Goal: Check status: Check status

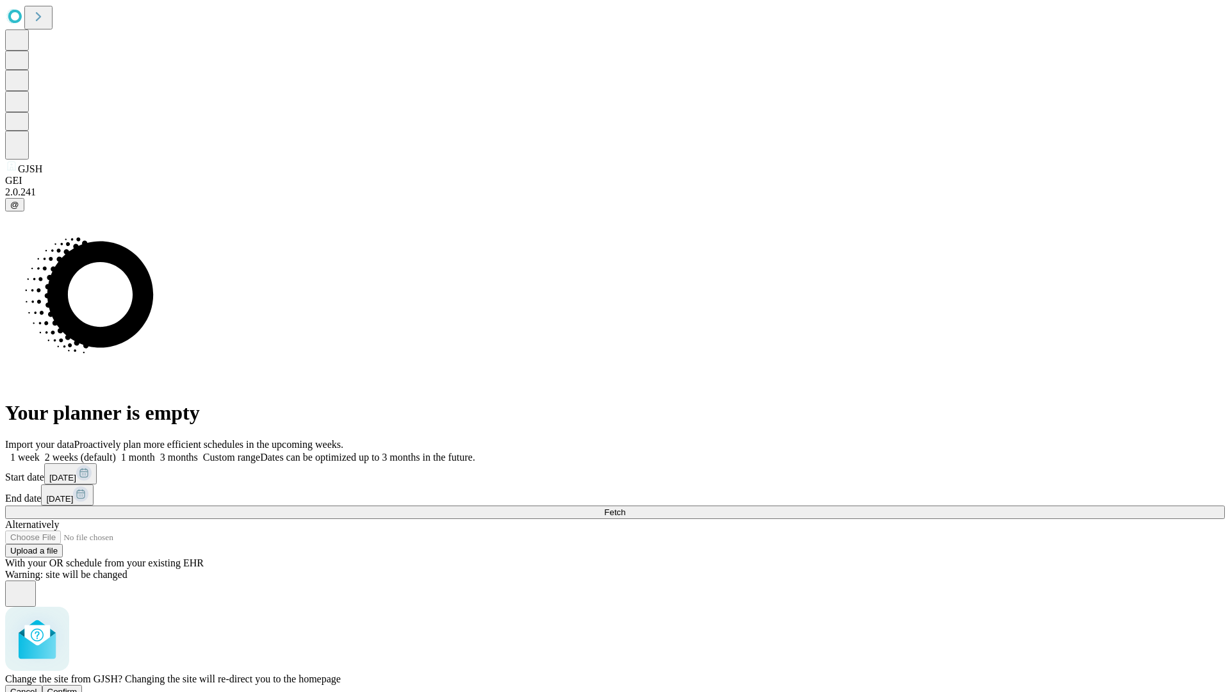
click at [78, 687] on span "Confirm" at bounding box center [62, 692] width 30 height 10
click at [40, 452] on label "1 week" at bounding box center [22, 457] width 35 height 11
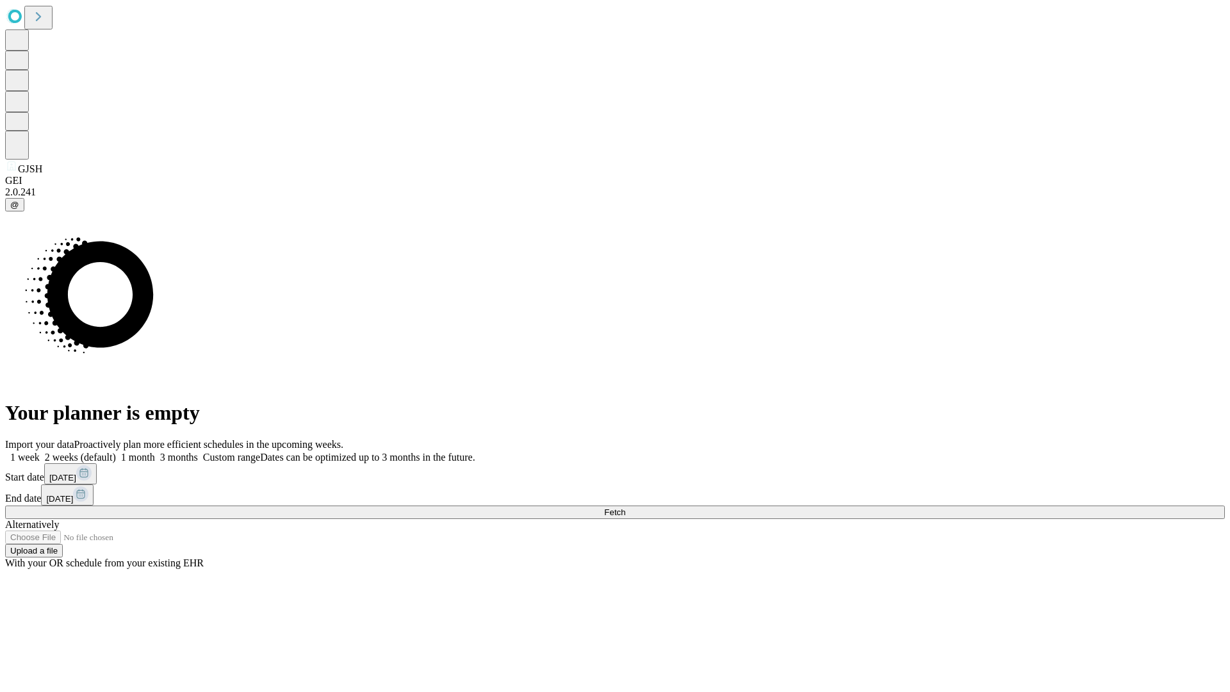
click at [625, 508] on span "Fetch" at bounding box center [614, 513] width 21 height 10
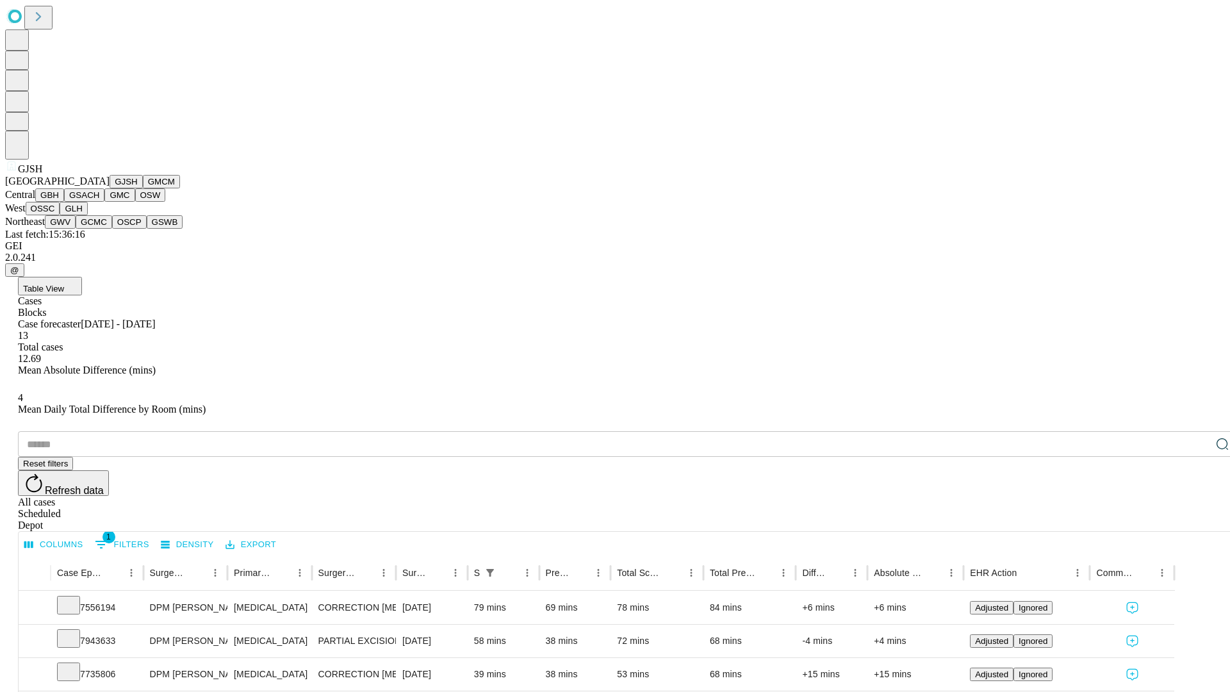
click at [143, 188] on button "GMCM" at bounding box center [161, 181] width 37 height 13
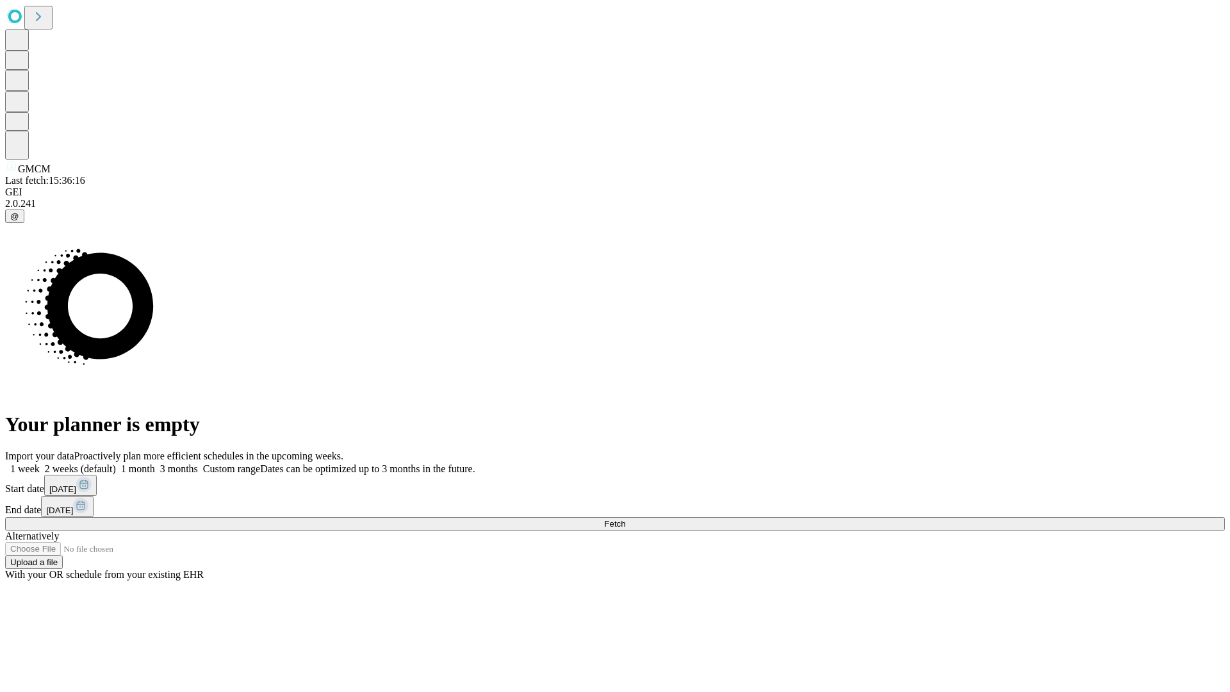
click at [40, 463] on label "1 week" at bounding box center [22, 468] width 35 height 11
click at [625, 519] on span "Fetch" at bounding box center [614, 524] width 21 height 10
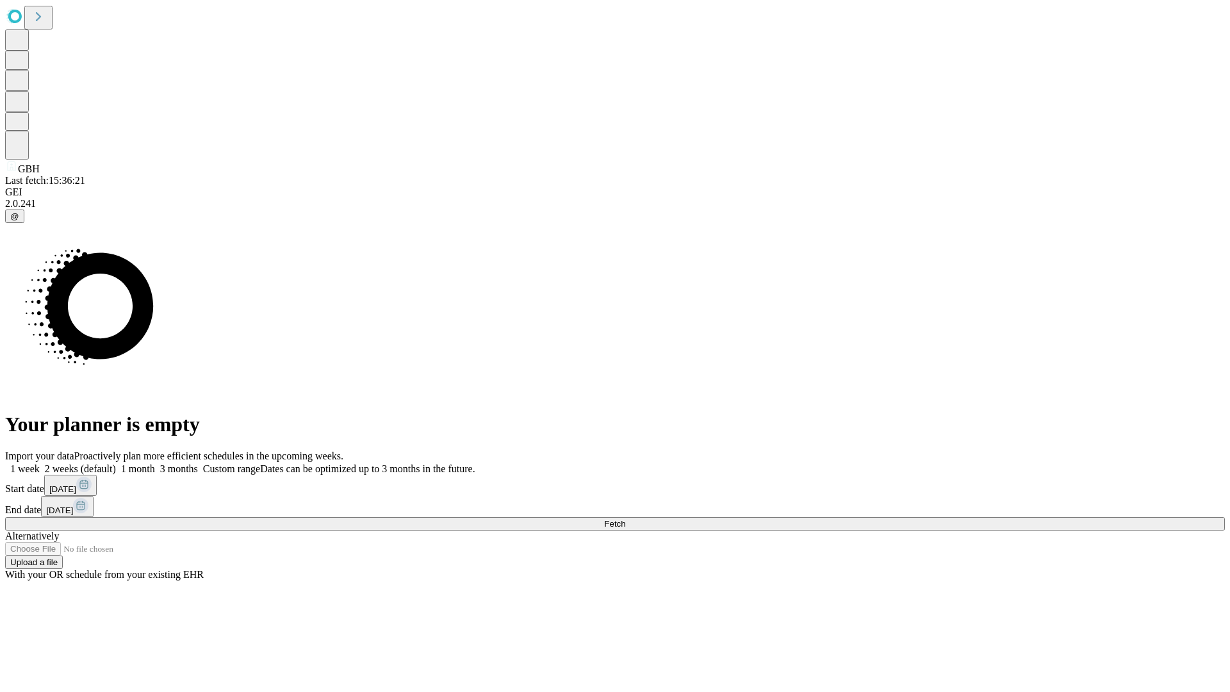
click at [40, 463] on label "1 week" at bounding box center [22, 468] width 35 height 11
click at [625, 519] on span "Fetch" at bounding box center [614, 524] width 21 height 10
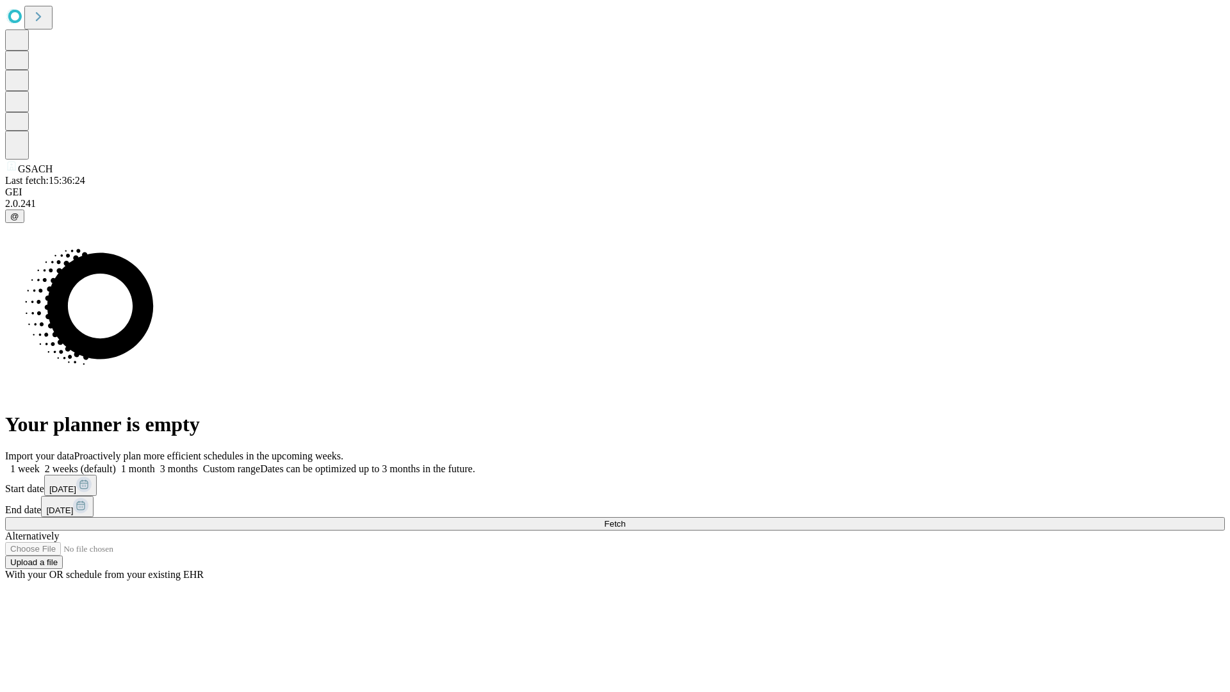
click at [40, 463] on label "1 week" at bounding box center [22, 468] width 35 height 11
click at [625, 519] on span "Fetch" at bounding box center [614, 524] width 21 height 10
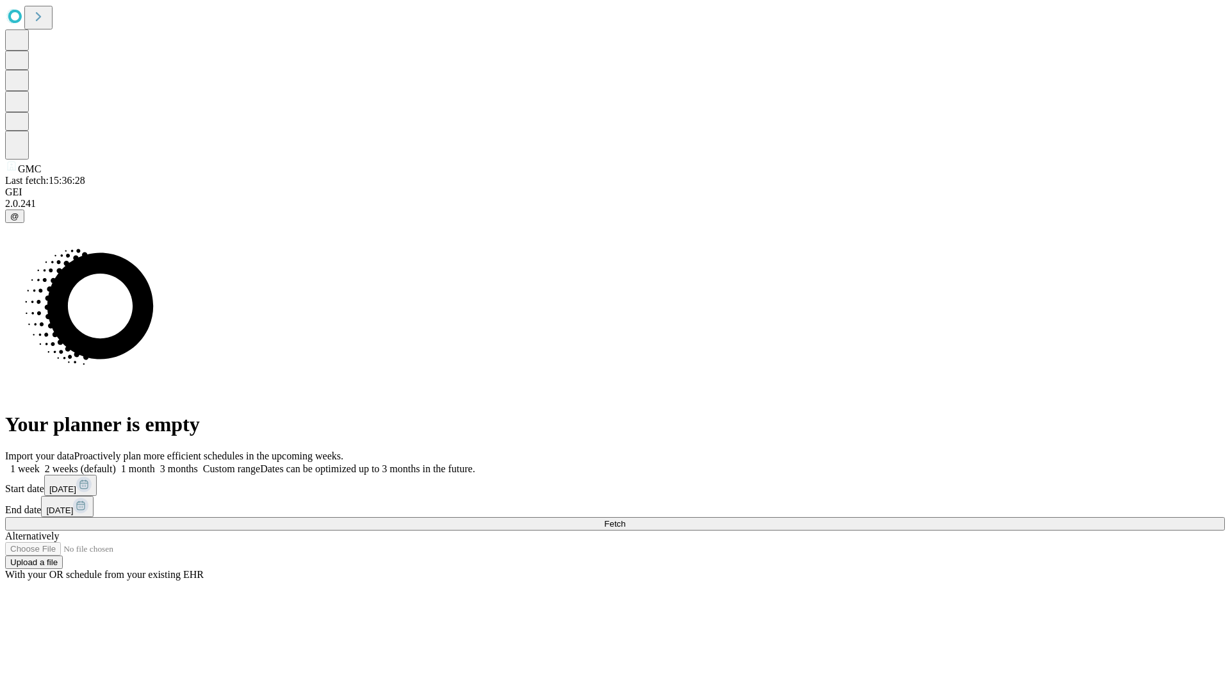
click at [40, 463] on label "1 week" at bounding box center [22, 468] width 35 height 11
click at [625, 519] on span "Fetch" at bounding box center [614, 524] width 21 height 10
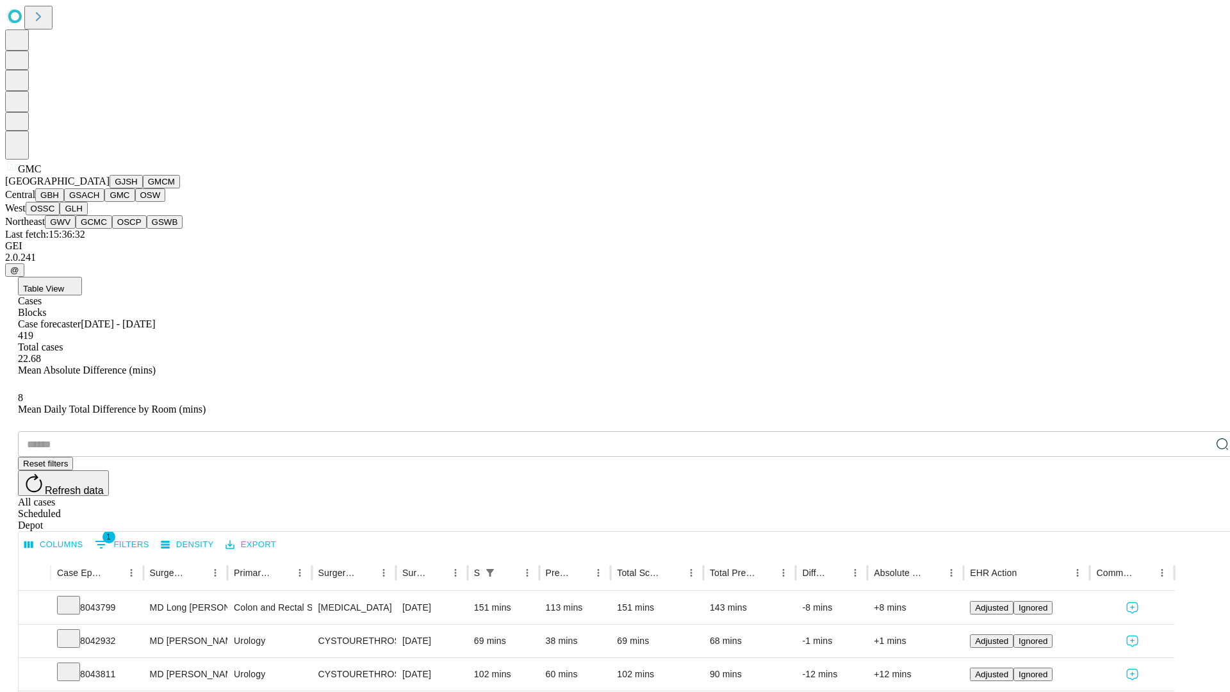
click at [135, 202] on button "OSW" at bounding box center [150, 194] width 31 height 13
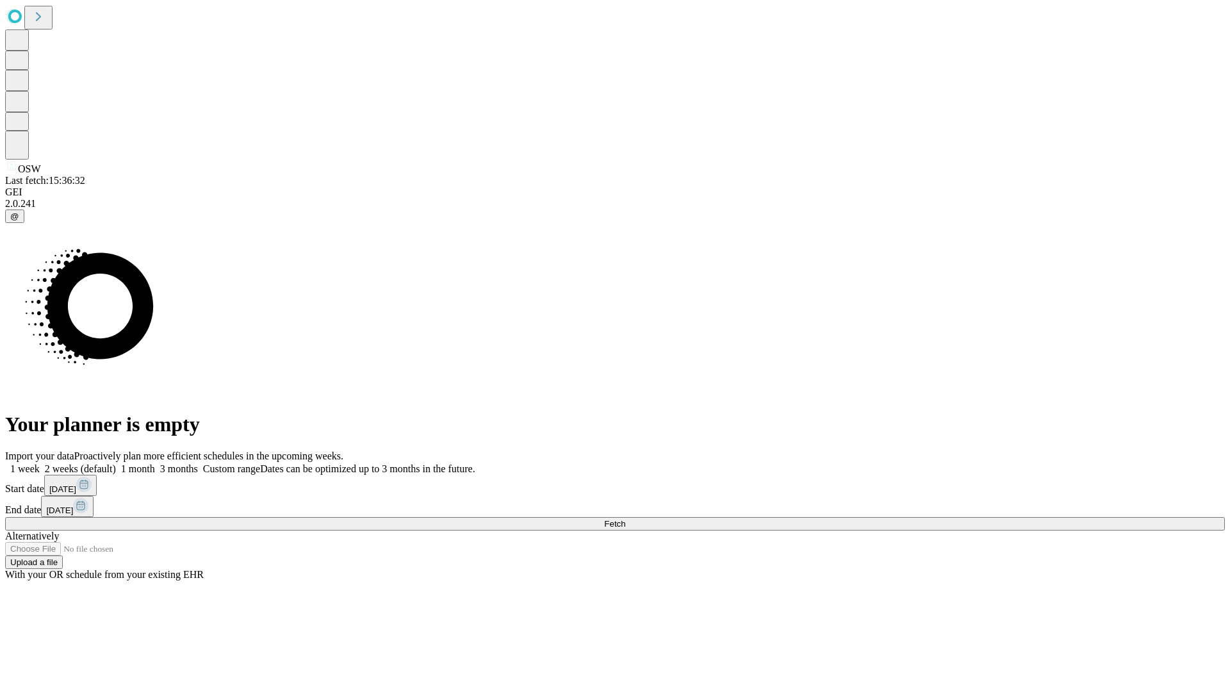
click at [40, 463] on label "1 week" at bounding box center [22, 468] width 35 height 11
click at [625, 519] on span "Fetch" at bounding box center [614, 524] width 21 height 10
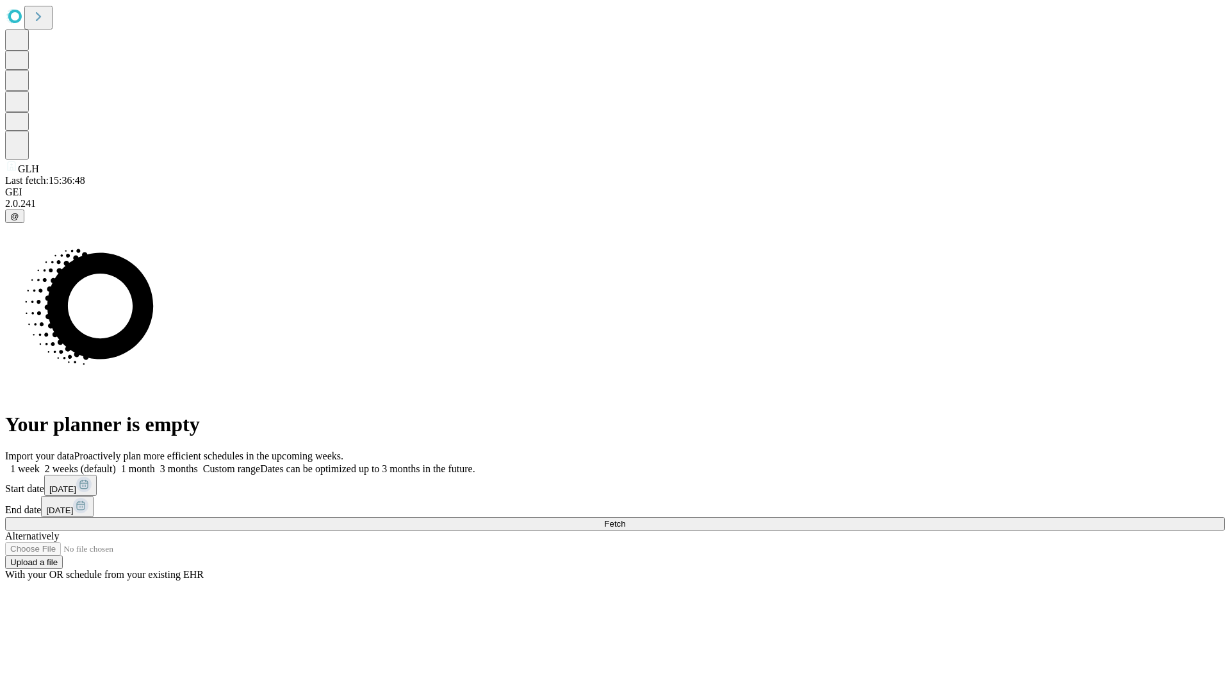
click at [625, 519] on span "Fetch" at bounding box center [614, 524] width 21 height 10
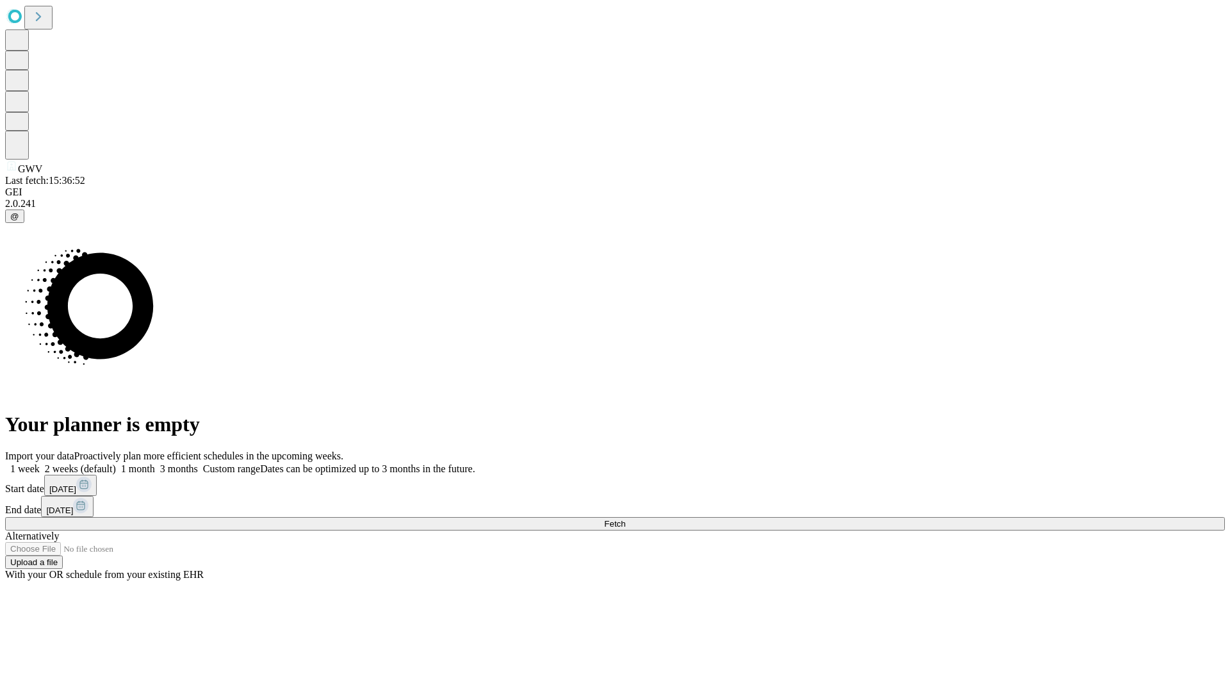
click at [40, 463] on label "1 week" at bounding box center [22, 468] width 35 height 11
click at [625, 519] on span "Fetch" at bounding box center [614, 524] width 21 height 10
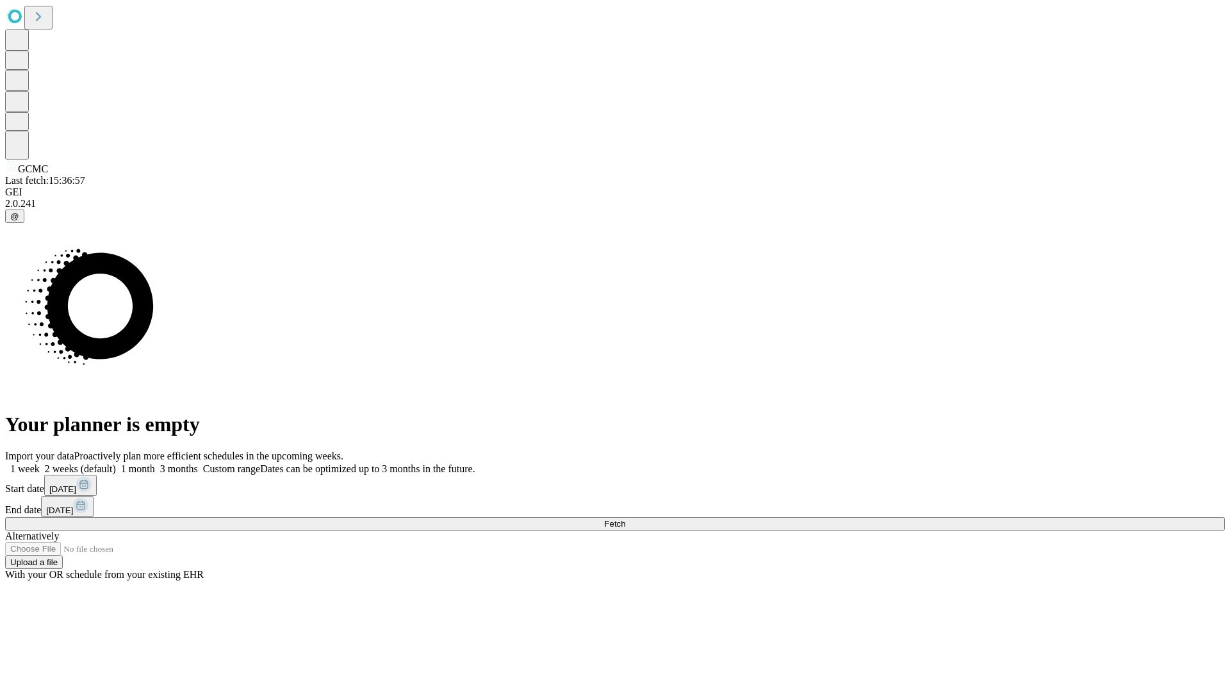
click at [40, 463] on label "1 week" at bounding box center [22, 468] width 35 height 11
click at [625, 519] on span "Fetch" at bounding box center [614, 524] width 21 height 10
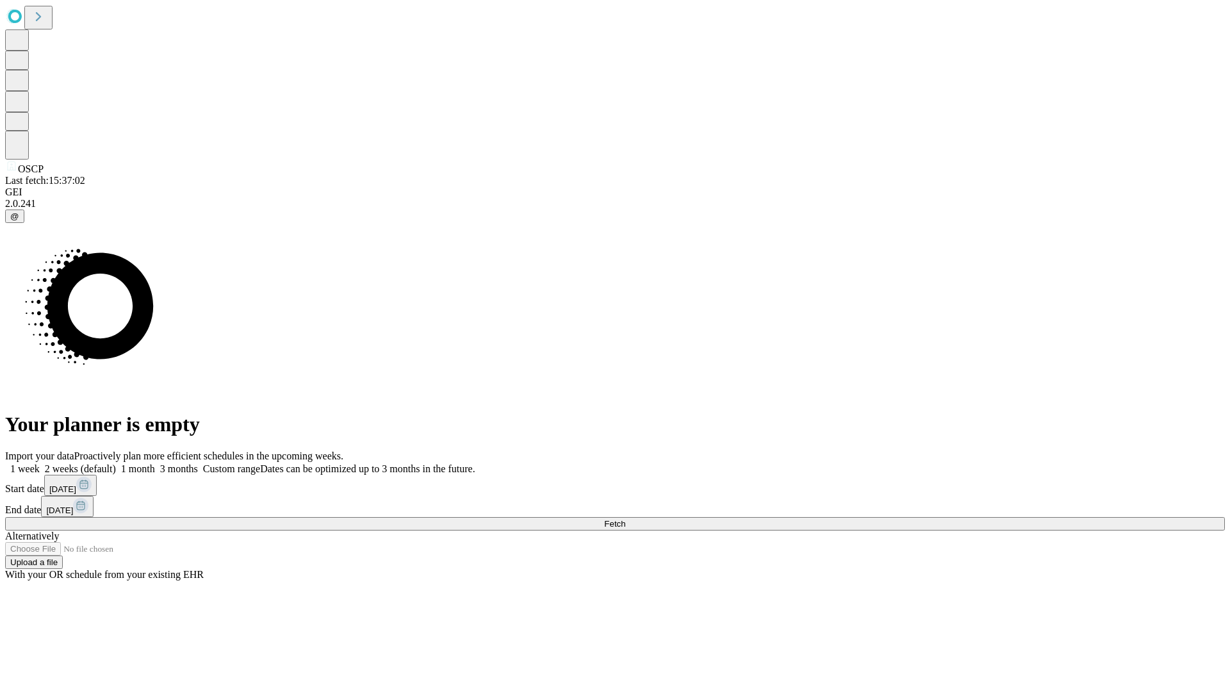
click at [40, 463] on label "1 week" at bounding box center [22, 468] width 35 height 11
click at [625, 519] on span "Fetch" at bounding box center [614, 524] width 21 height 10
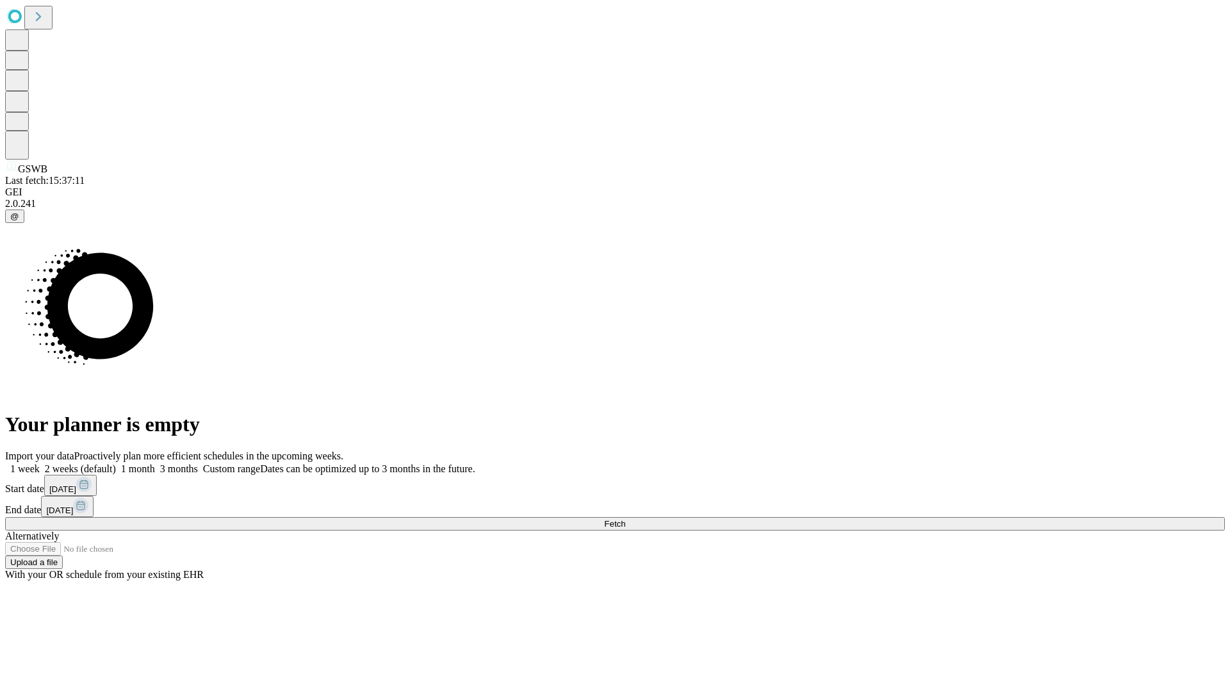
click at [40, 463] on label "1 week" at bounding box center [22, 468] width 35 height 11
click at [625, 519] on span "Fetch" at bounding box center [614, 524] width 21 height 10
